Goal: Entertainment & Leisure: Browse casually

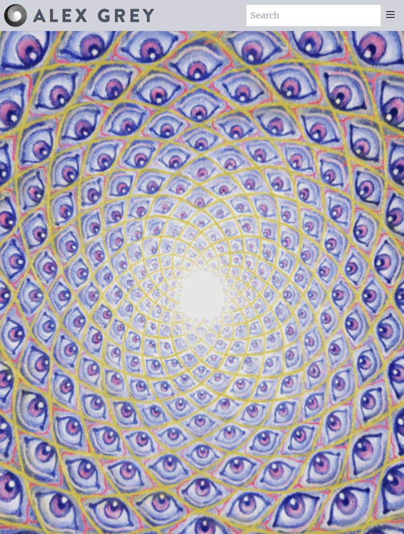
click at [392, 17] on icon at bounding box center [390, 15] width 8 height 6
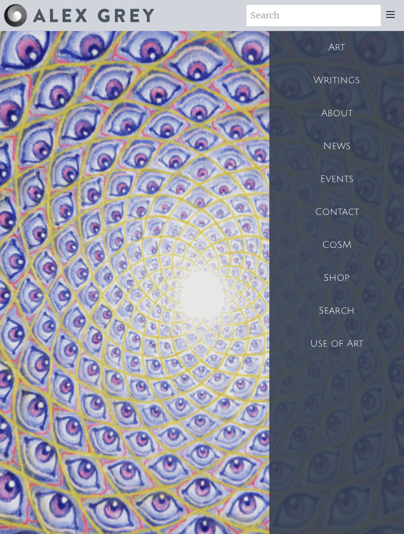
click at [338, 51] on div "Art" at bounding box center [336, 47] width 135 height 33
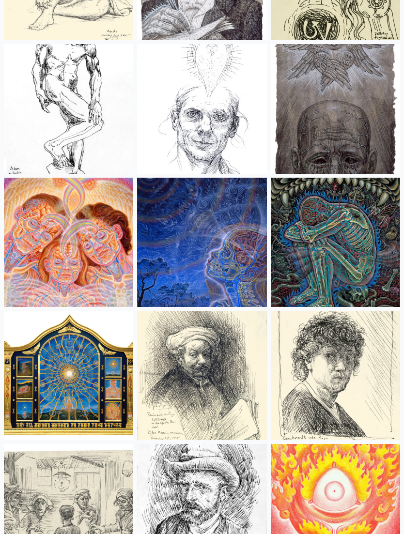
scroll to position [9125, 0]
click at [232, 258] on img at bounding box center [201, 242] width 129 height 129
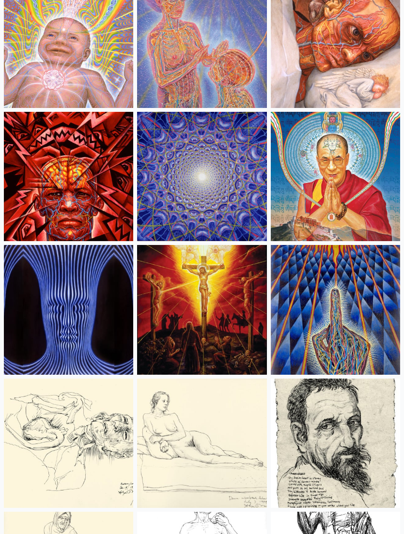
scroll to position [9722, 0]
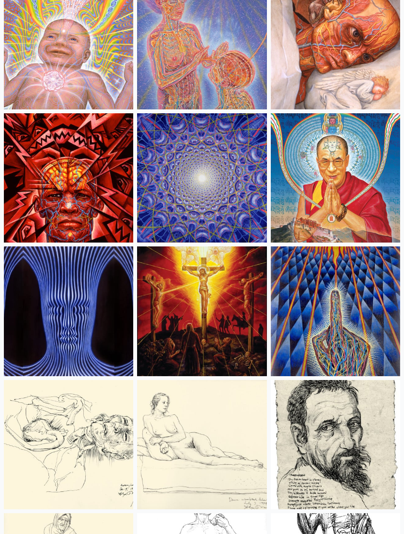
click at [246, 188] on img at bounding box center [201, 177] width 129 height 129
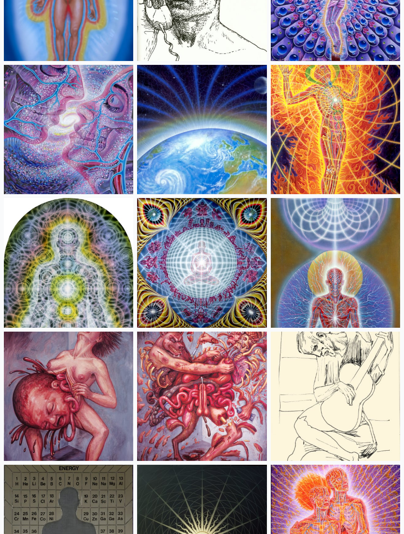
scroll to position [11222, 0]
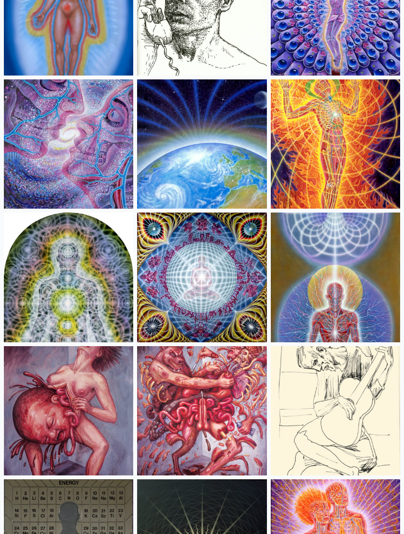
click at [101, 149] on img at bounding box center [68, 144] width 129 height 129
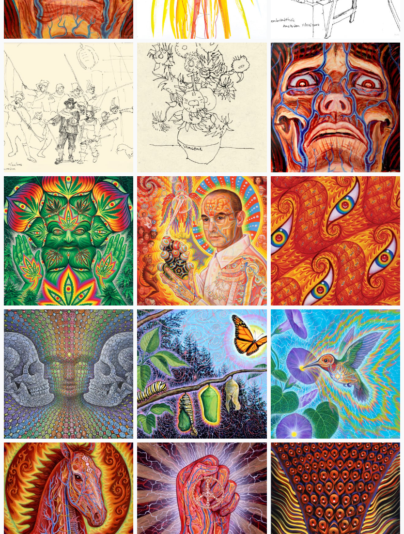
scroll to position [5260, 0]
click at [227, 367] on img at bounding box center [201, 374] width 129 height 129
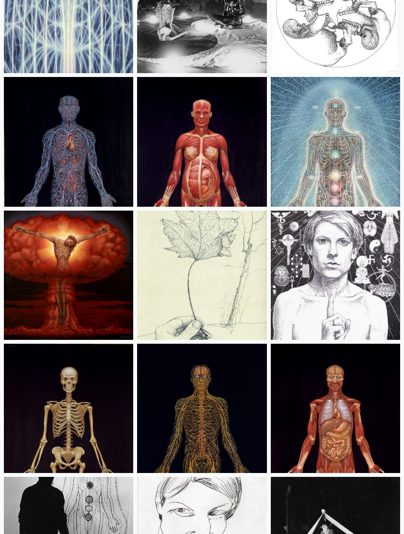
scroll to position [13754, 0]
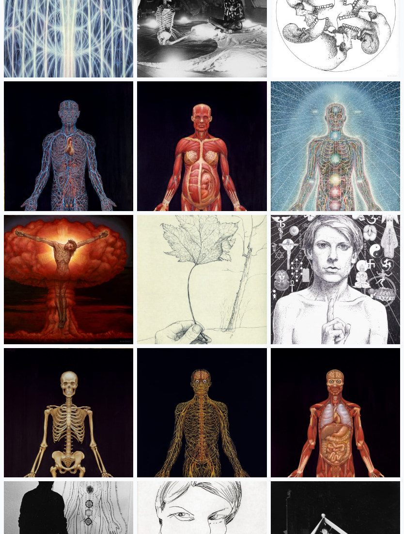
click at [366, 171] on img at bounding box center [335, 145] width 129 height 129
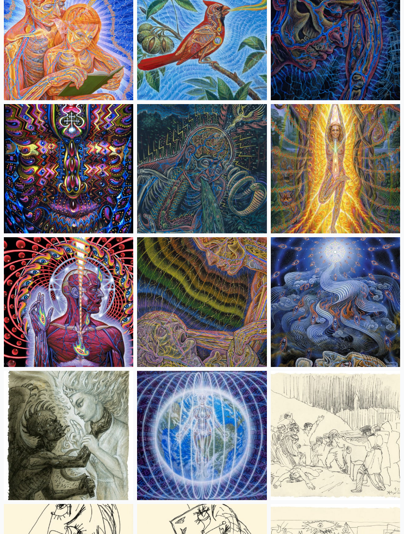
scroll to position [6932, 0]
click at [232, 290] on img at bounding box center [201, 302] width 129 height 129
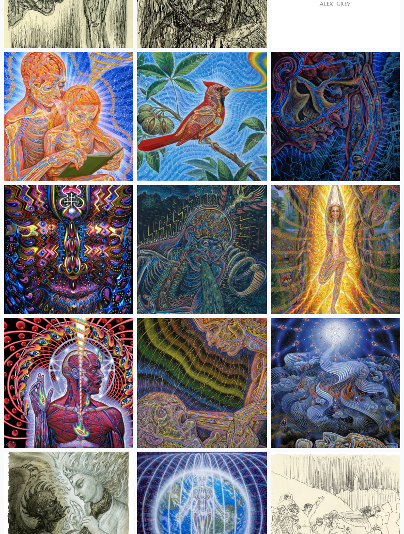
scroll to position [6849, 0]
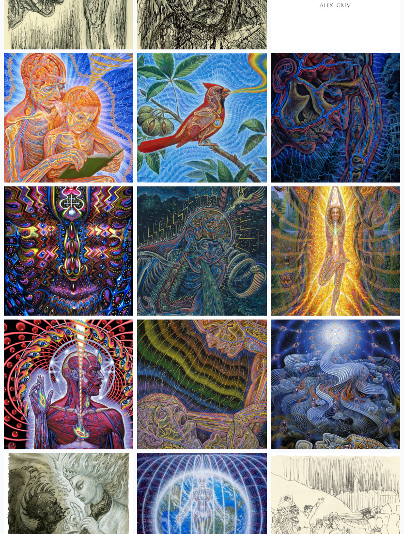
click at [238, 105] on img at bounding box center [201, 118] width 129 height 129
